Goal: Check status

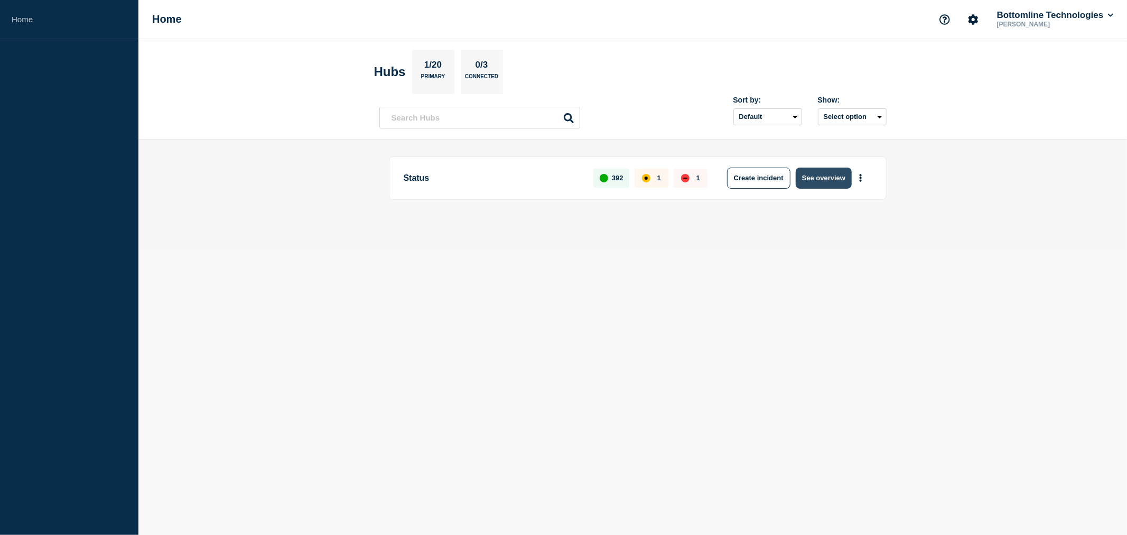
click at [835, 180] on button "See overview" at bounding box center [824, 178] width 56 height 21
